Goal: Navigation & Orientation: Understand site structure

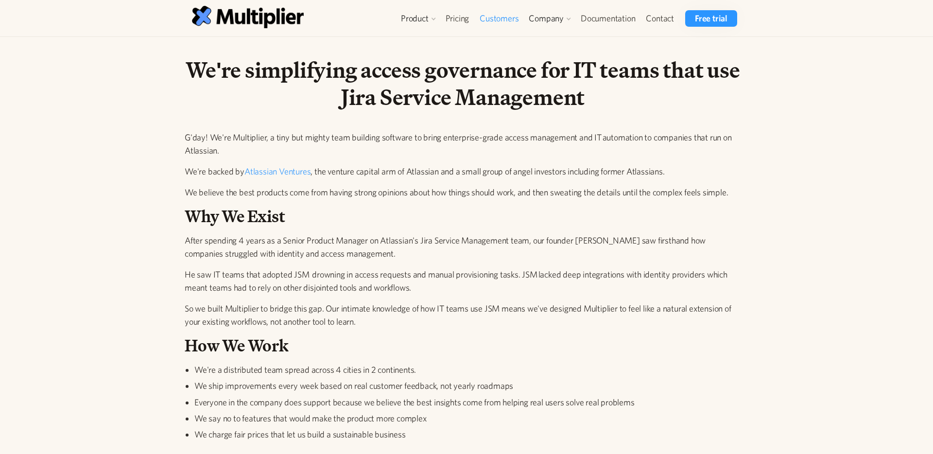
click at [512, 15] on link "Customers" at bounding box center [499, 18] width 50 height 17
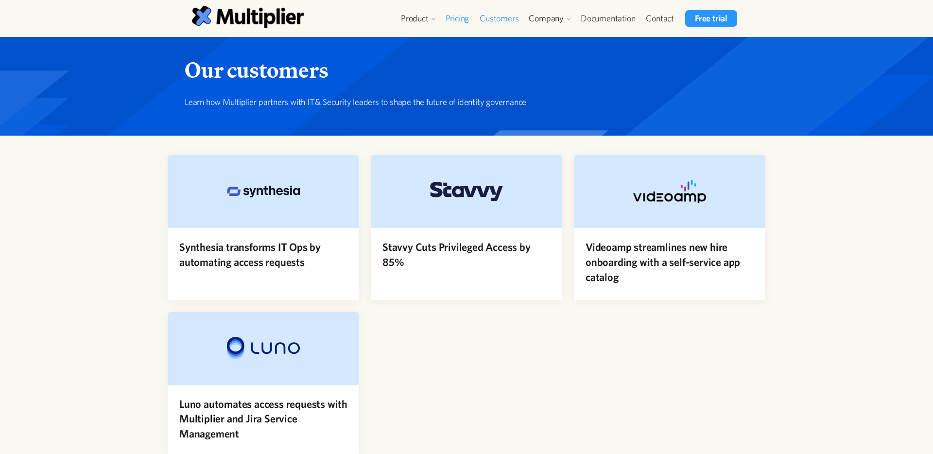
click at [462, 17] on link "Pricing" at bounding box center [457, 18] width 34 height 17
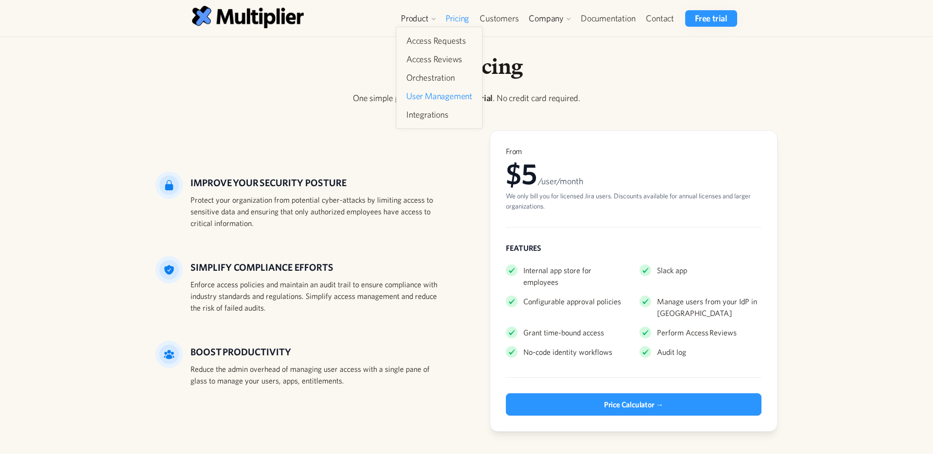
click at [437, 97] on link "User Management" at bounding box center [439, 95] width 74 height 17
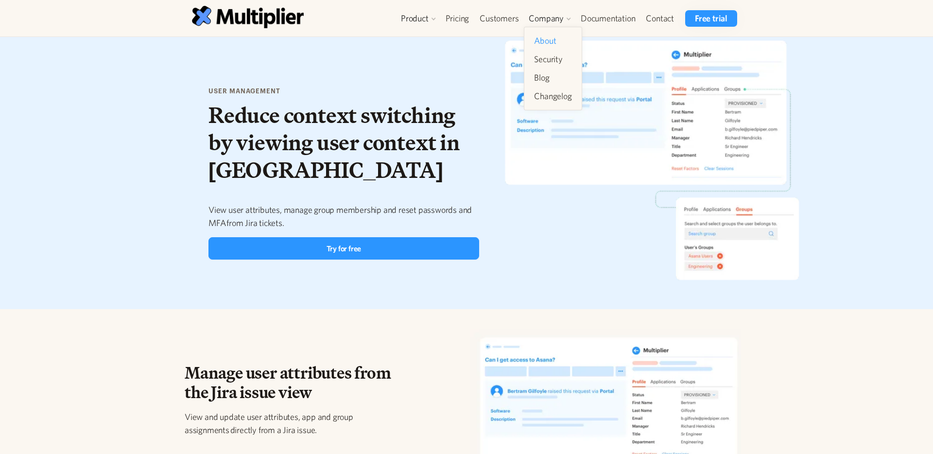
click at [545, 48] on link "About" at bounding box center [552, 40] width 45 height 17
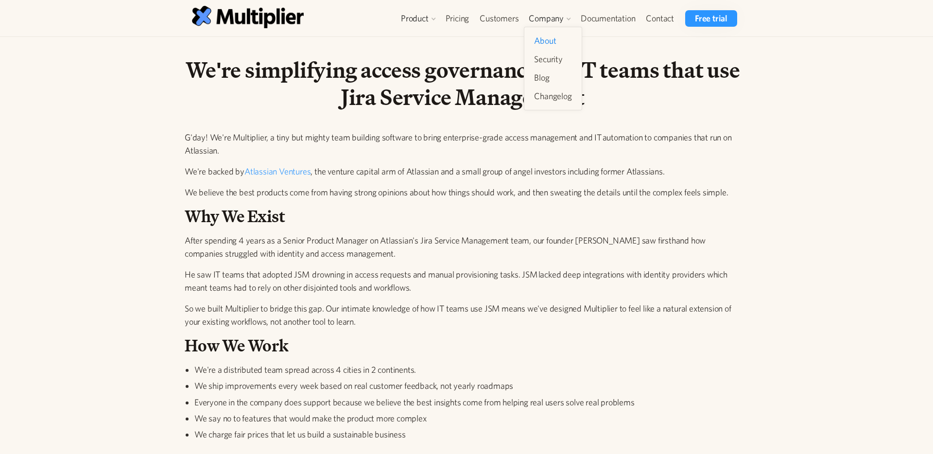
click at [545, 41] on link "About" at bounding box center [552, 40] width 45 height 17
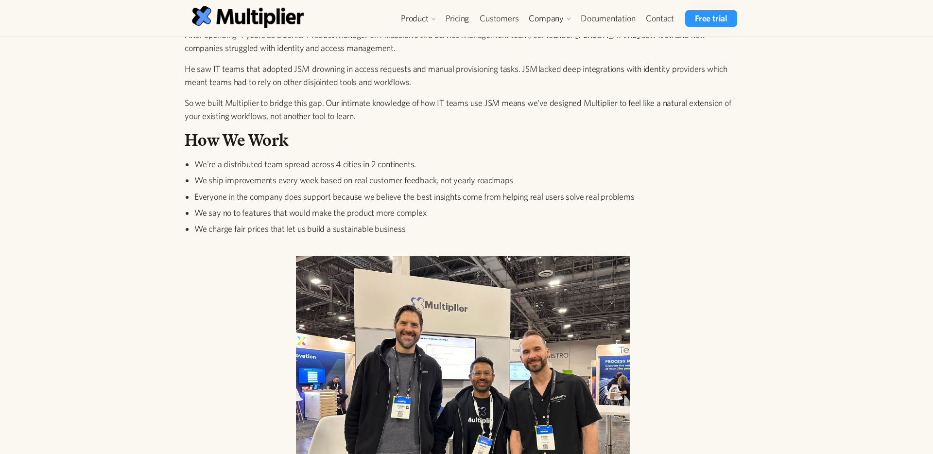
scroll to position [235, 0]
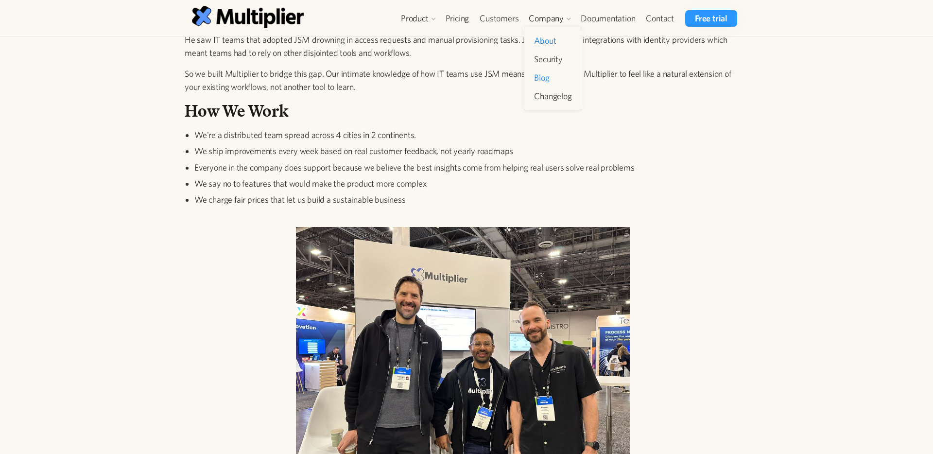
click at [545, 78] on link "Blog" at bounding box center [552, 77] width 45 height 17
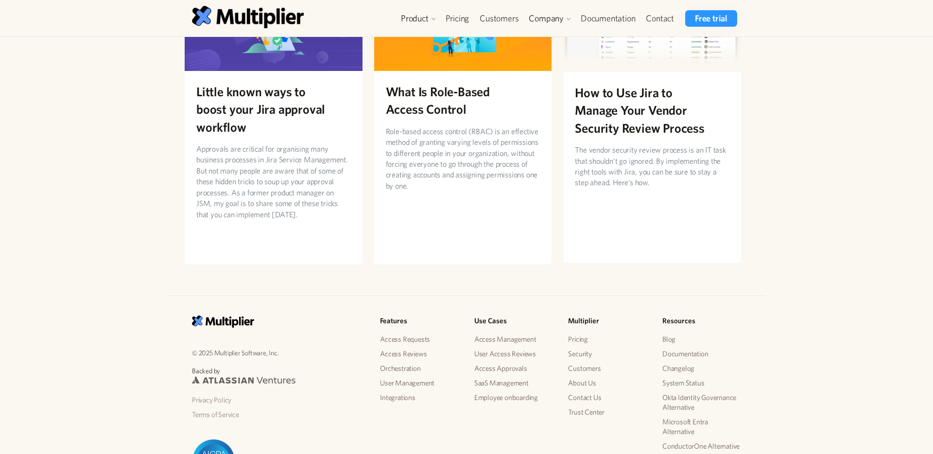
scroll to position [1179, 0]
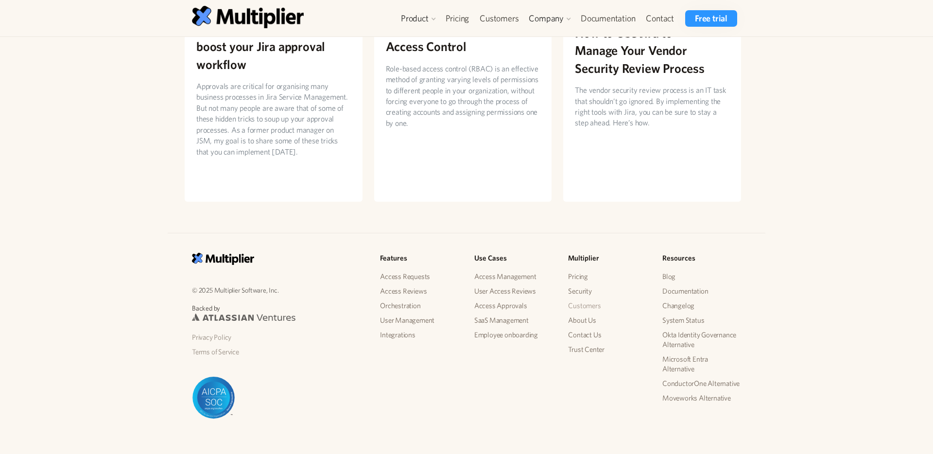
click at [584, 298] on link "Customers" at bounding box center [607, 305] width 79 height 15
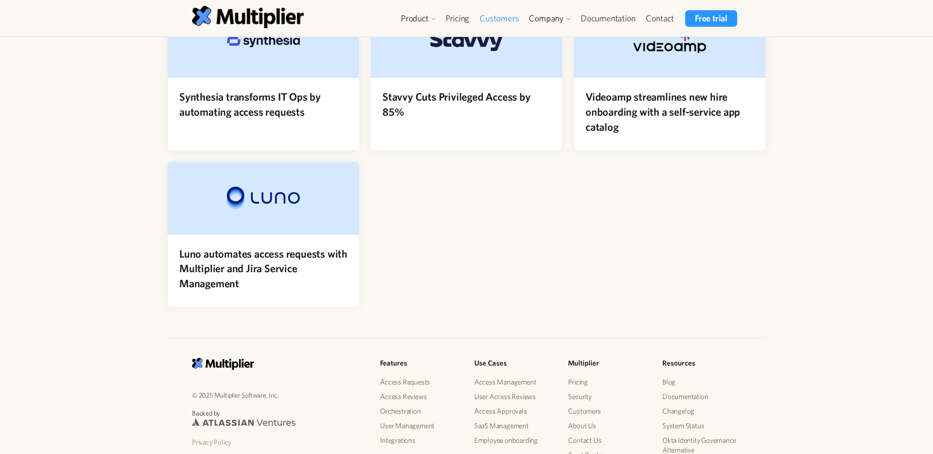
scroll to position [160, 0]
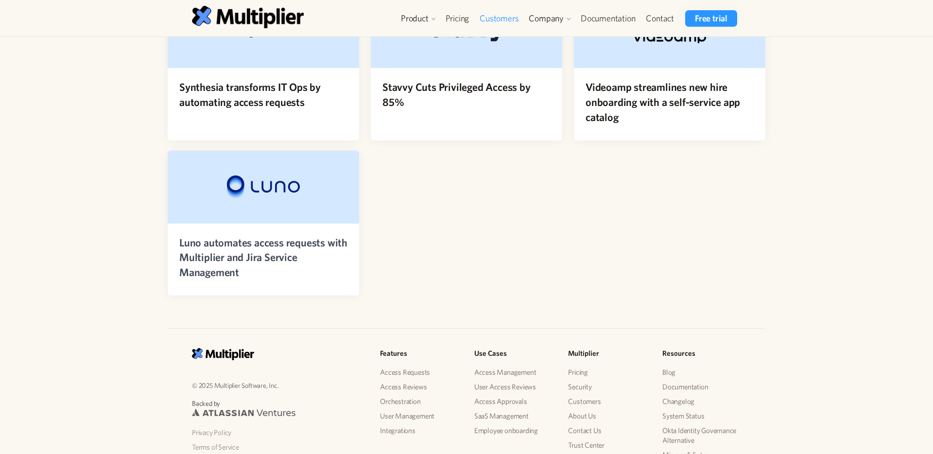
click at [244, 249] on h4 "Luno automates access requests with Multiplier and Jira Service Management" at bounding box center [263, 257] width 168 height 45
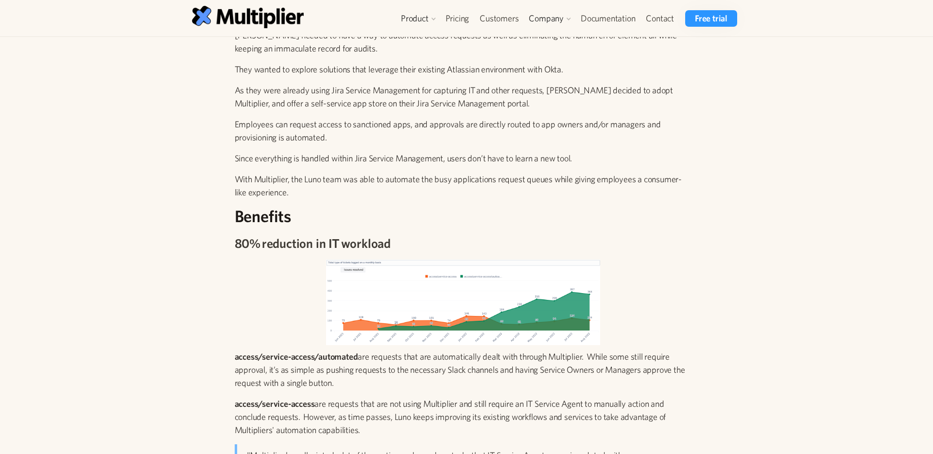
scroll to position [1318, 0]
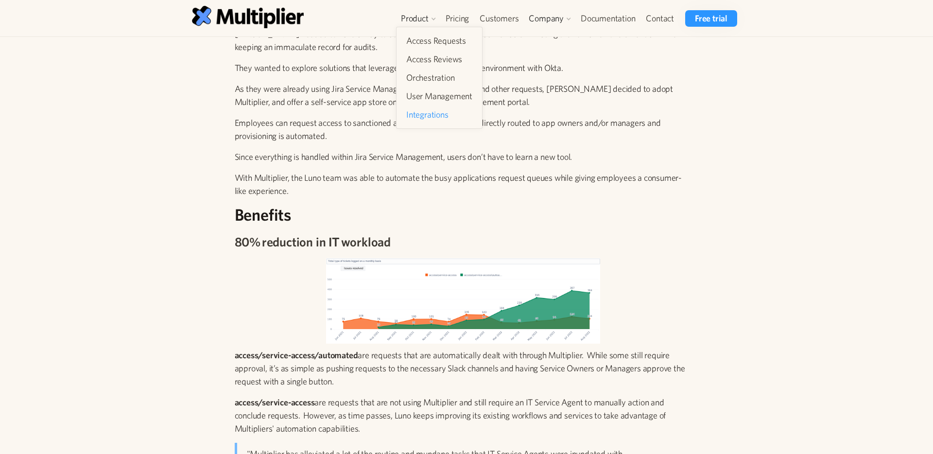
click at [423, 117] on link "Integrations" at bounding box center [439, 114] width 74 height 17
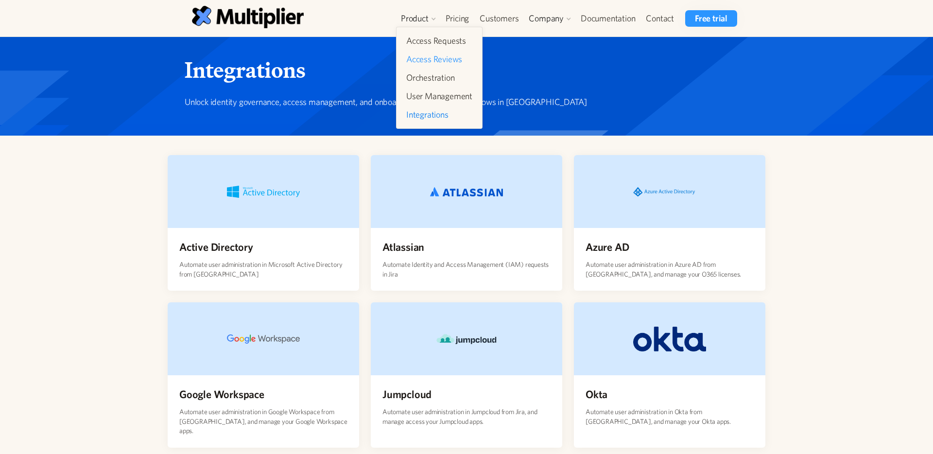
click at [429, 65] on link "Access Reviews" at bounding box center [439, 59] width 74 height 17
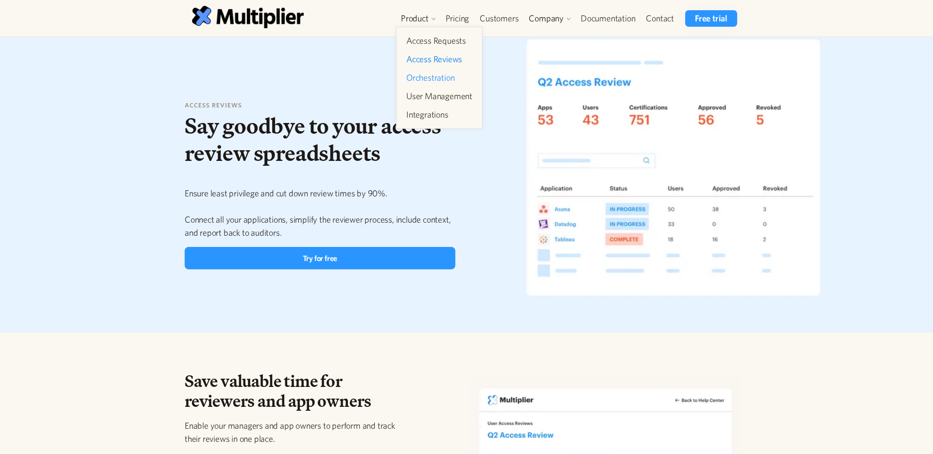
click at [424, 78] on link "Orchestration" at bounding box center [439, 77] width 74 height 17
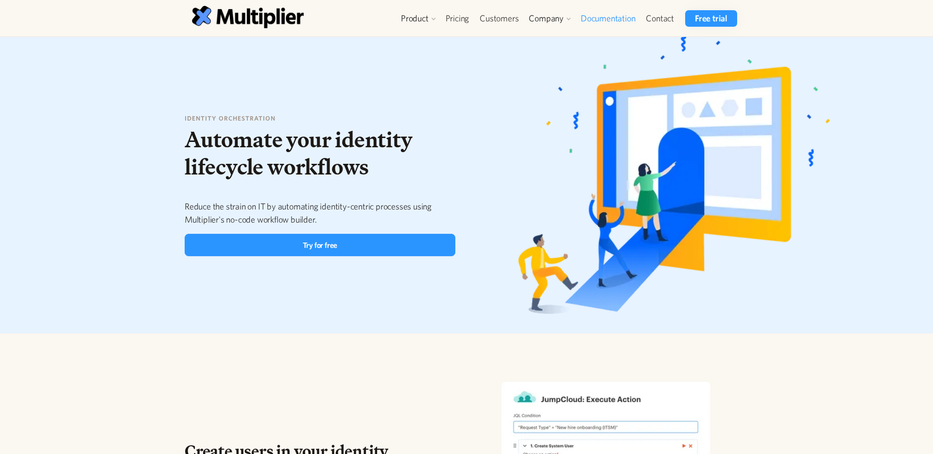
click at [608, 17] on link "Documentation" at bounding box center [607, 18] width 65 height 17
